Goal: Transaction & Acquisition: Purchase product/service

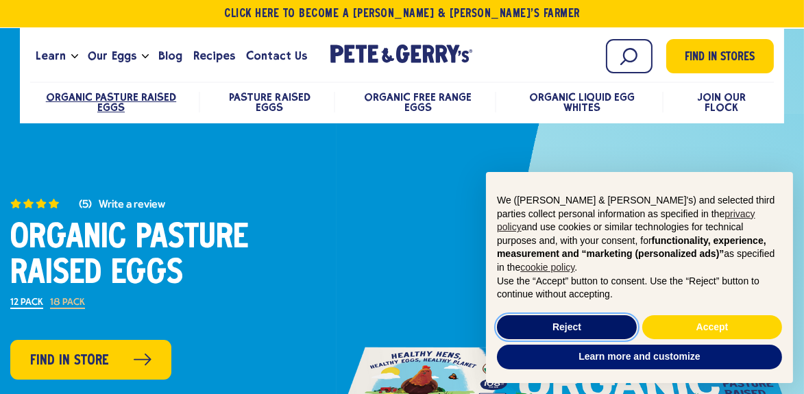
click at [580, 325] on button "Reject" at bounding box center [567, 327] width 140 height 25
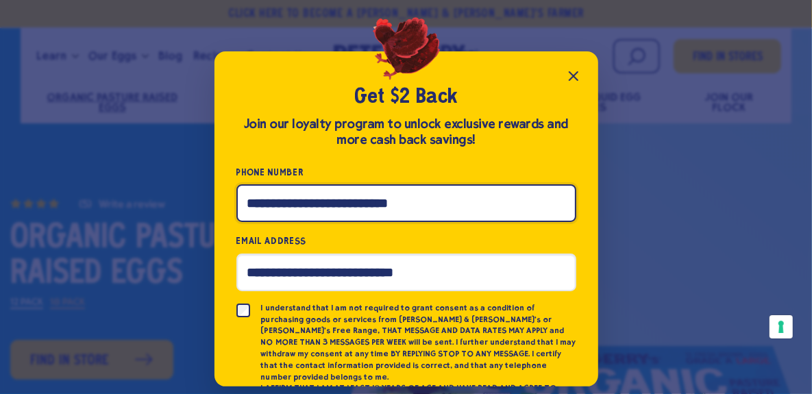
click at [413, 206] on input "Phone Number" at bounding box center [406, 203] width 340 height 38
type input "**********"
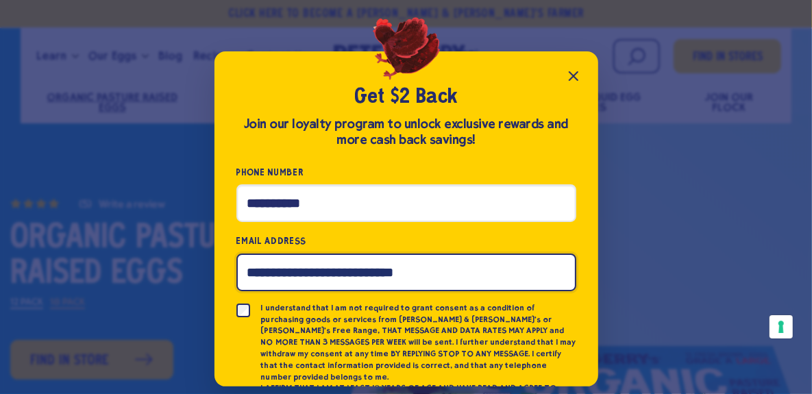
click at [407, 282] on input "Email Address" at bounding box center [406, 273] width 340 height 38
type input "**********"
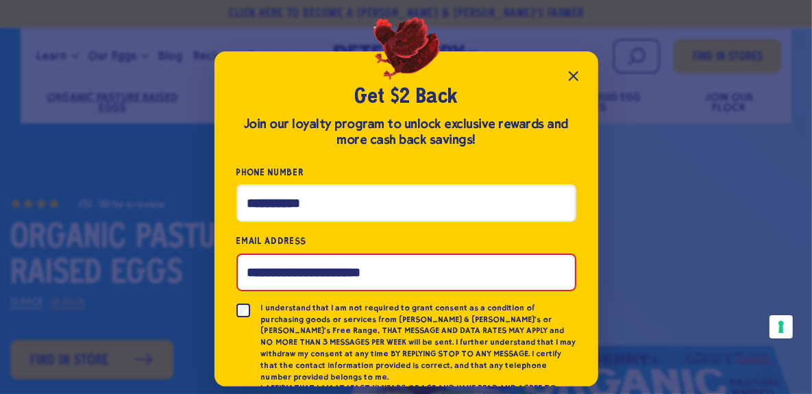
scroll to position [74, 0]
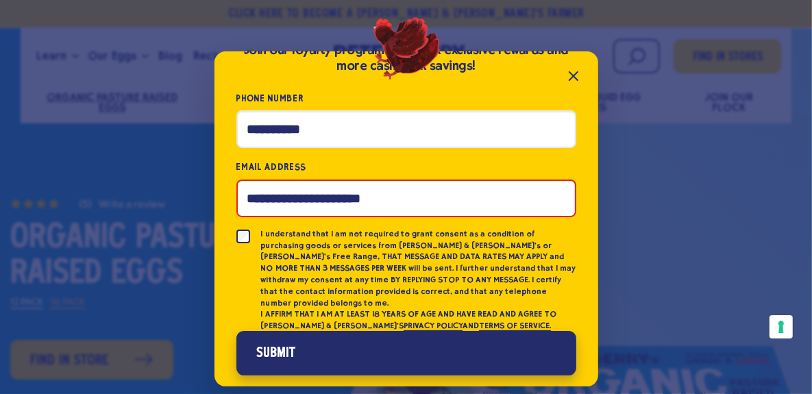
click at [310, 341] on button "Submit" at bounding box center [406, 353] width 340 height 45
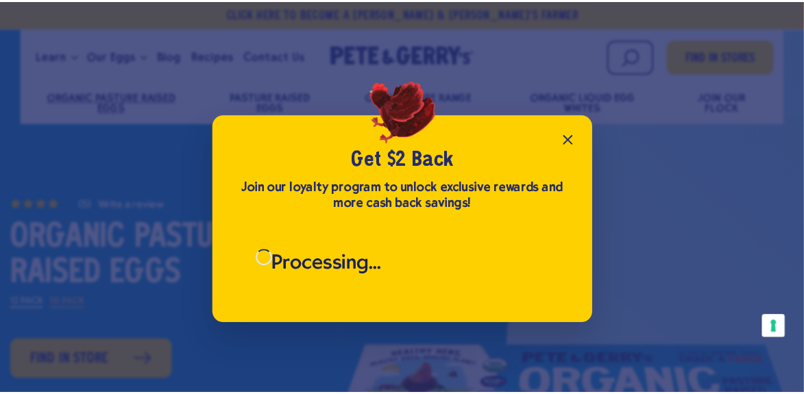
scroll to position [0, 0]
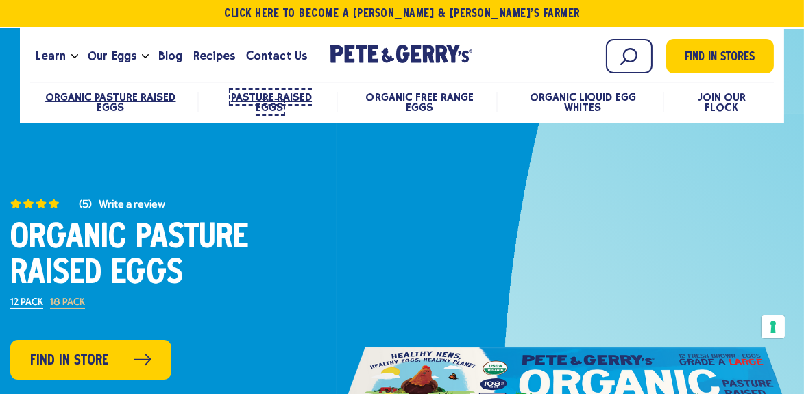
click at [273, 99] on span "Pasture Raised Eggs" at bounding box center [271, 101] width 81 height 23
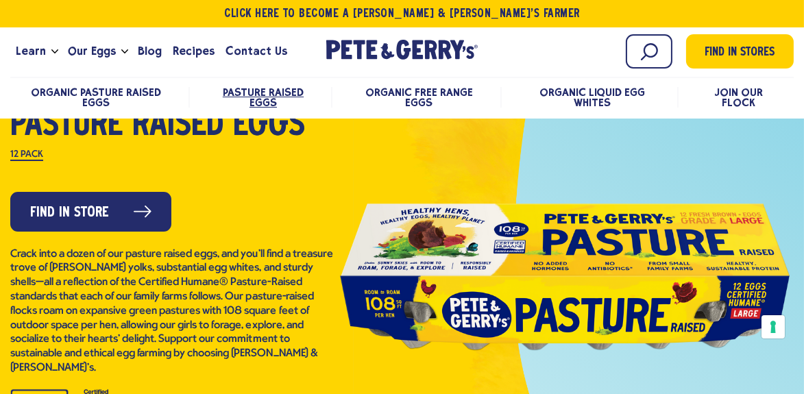
scroll to position [109, 0]
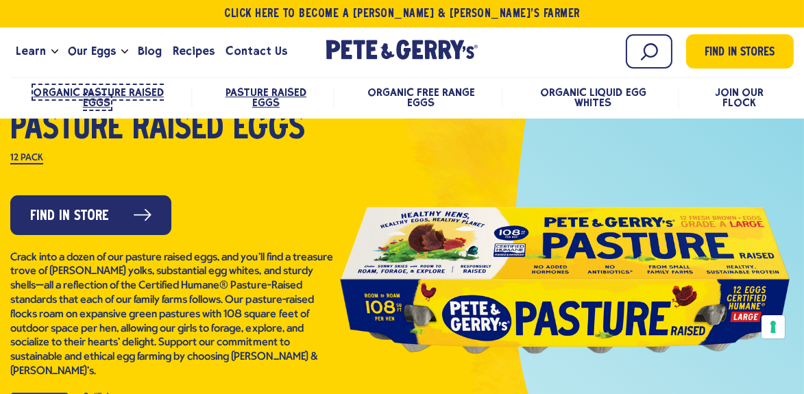
click at [128, 94] on span "Organic Pasture Raised Eggs" at bounding box center [99, 97] width 130 height 23
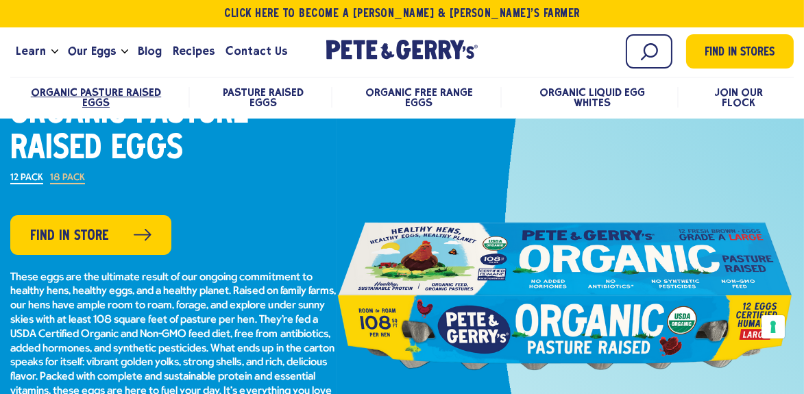
scroll to position [123, 0]
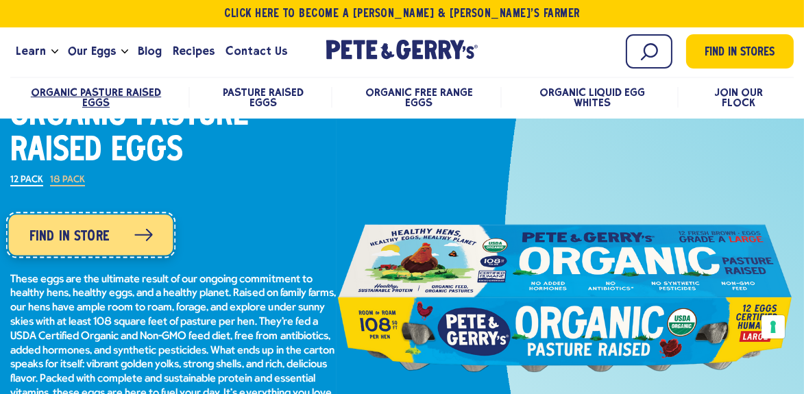
click at [128, 238] on link "Find in Store" at bounding box center [91, 235] width 164 height 40
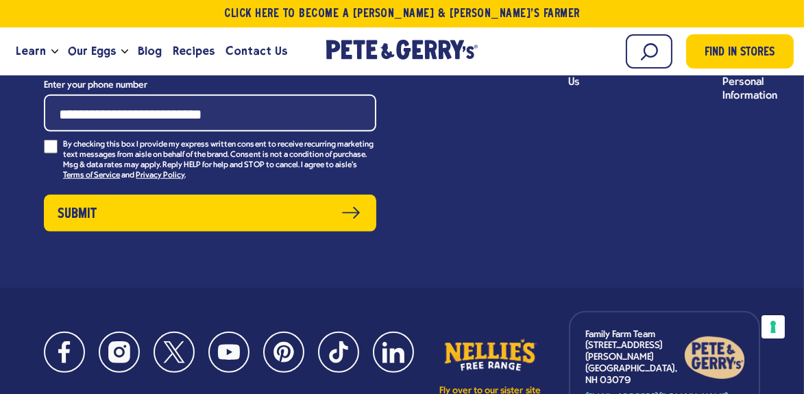
scroll to position [1280, 0]
click at [519, 97] on div "Join our friendly flock Sign up for exclusive savings, recipe inspiration, news…" at bounding box center [402, 108] width 804 height 362
click at [489, 337] on link "Fly over to our sister site" at bounding box center [490, 367] width 103 height 60
